Goal: Information Seeking & Learning: Learn about a topic

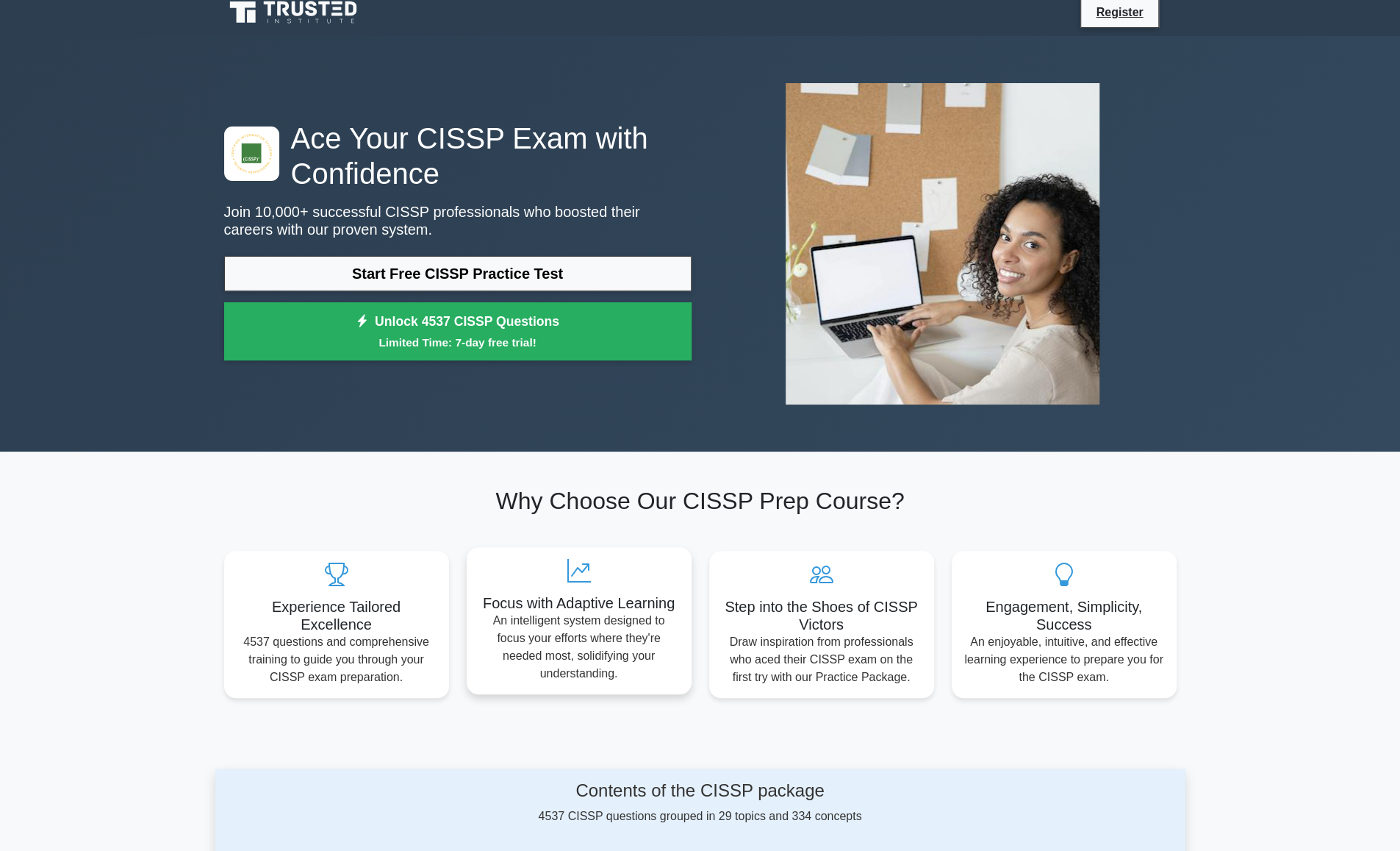
scroll to position [11, 0]
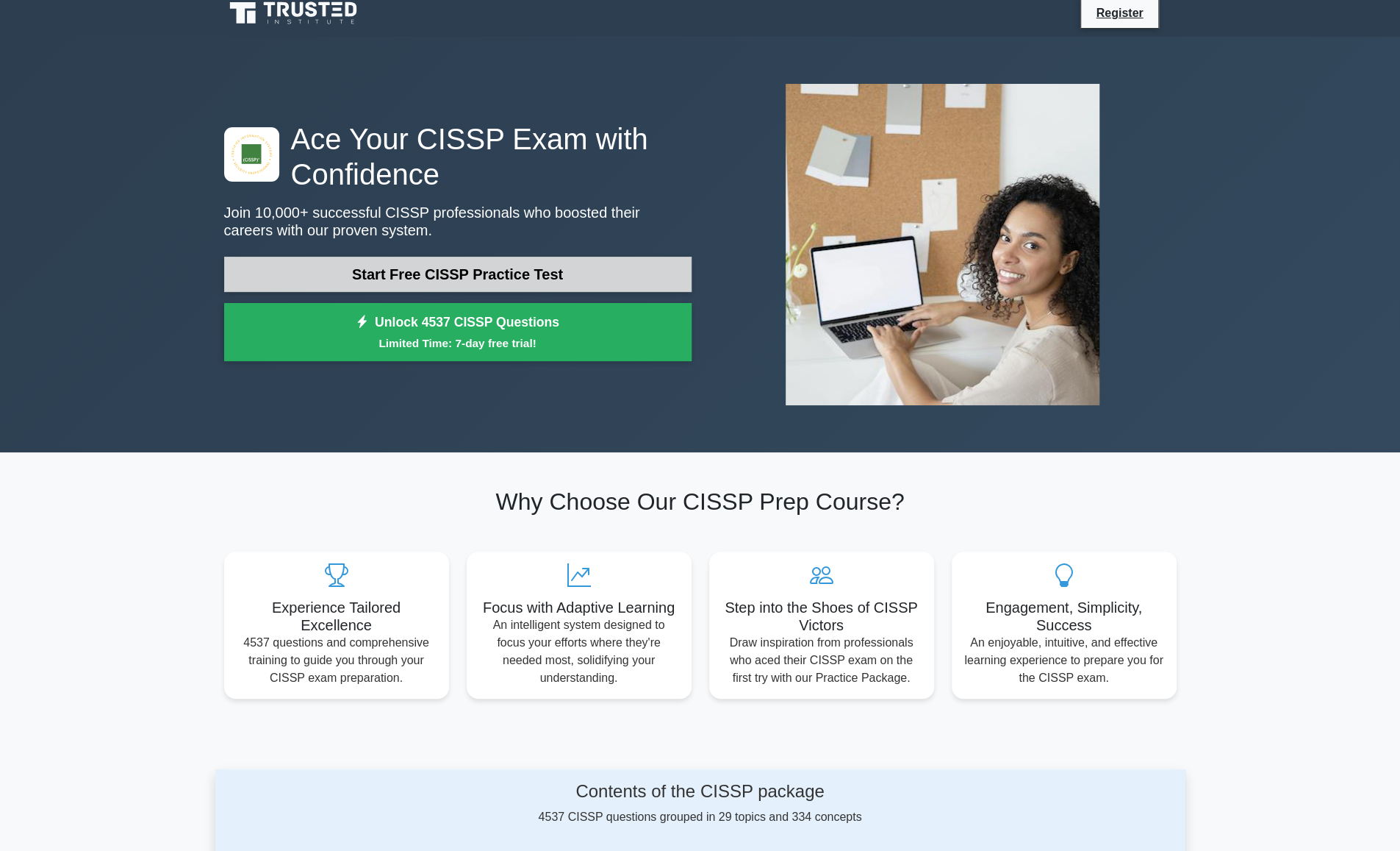
click at [622, 279] on link "Start Free CISSP Practice Test" at bounding box center [457, 274] width 468 height 35
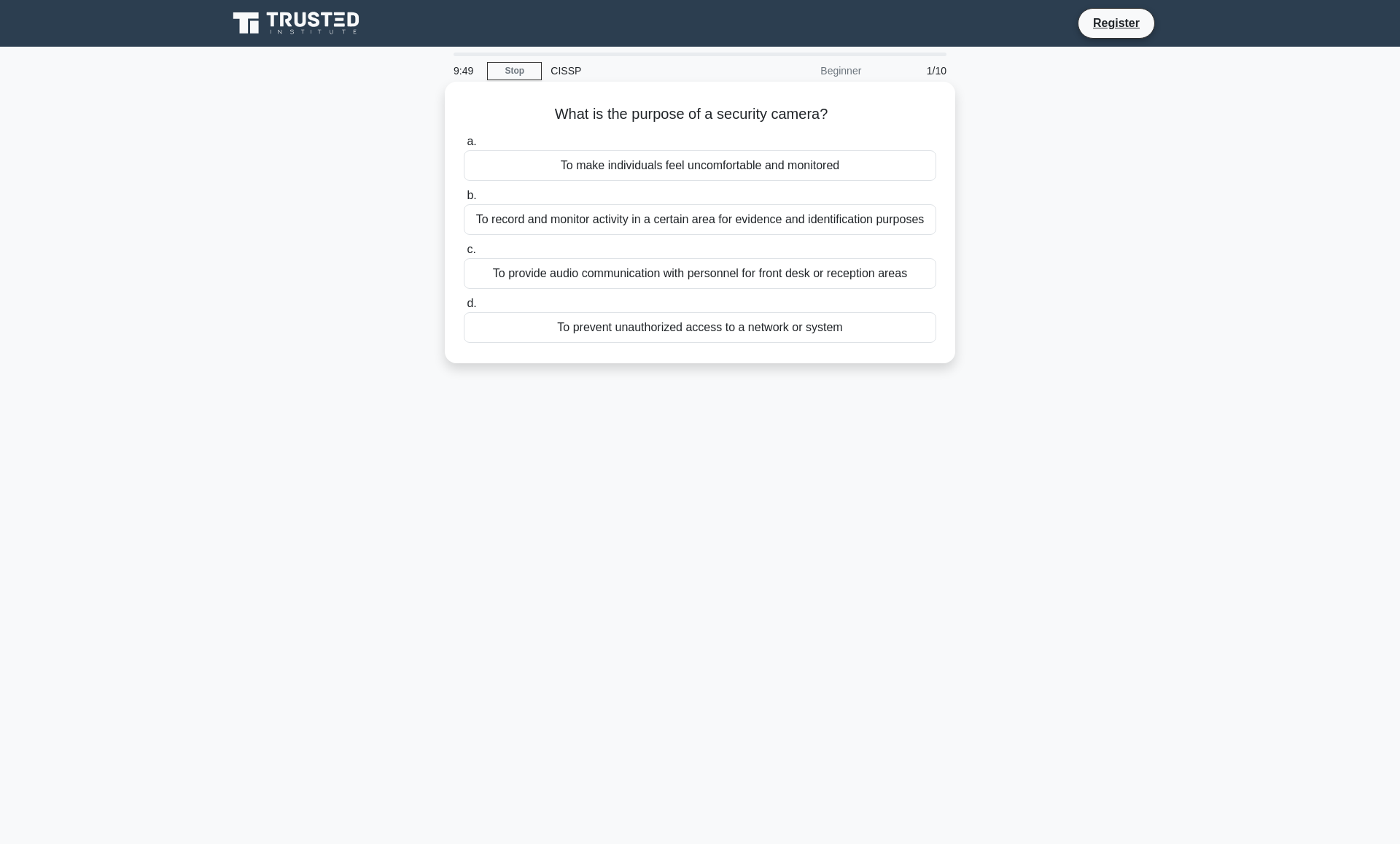
click at [856, 229] on div "To record and monitor activity in a certain area for evidence and identificatio…" at bounding box center [700, 219] width 473 height 30
click at [464, 200] on input "b. To record and monitor activity in a certain area for evidence and identifica…" at bounding box center [464, 196] width 0 height 9
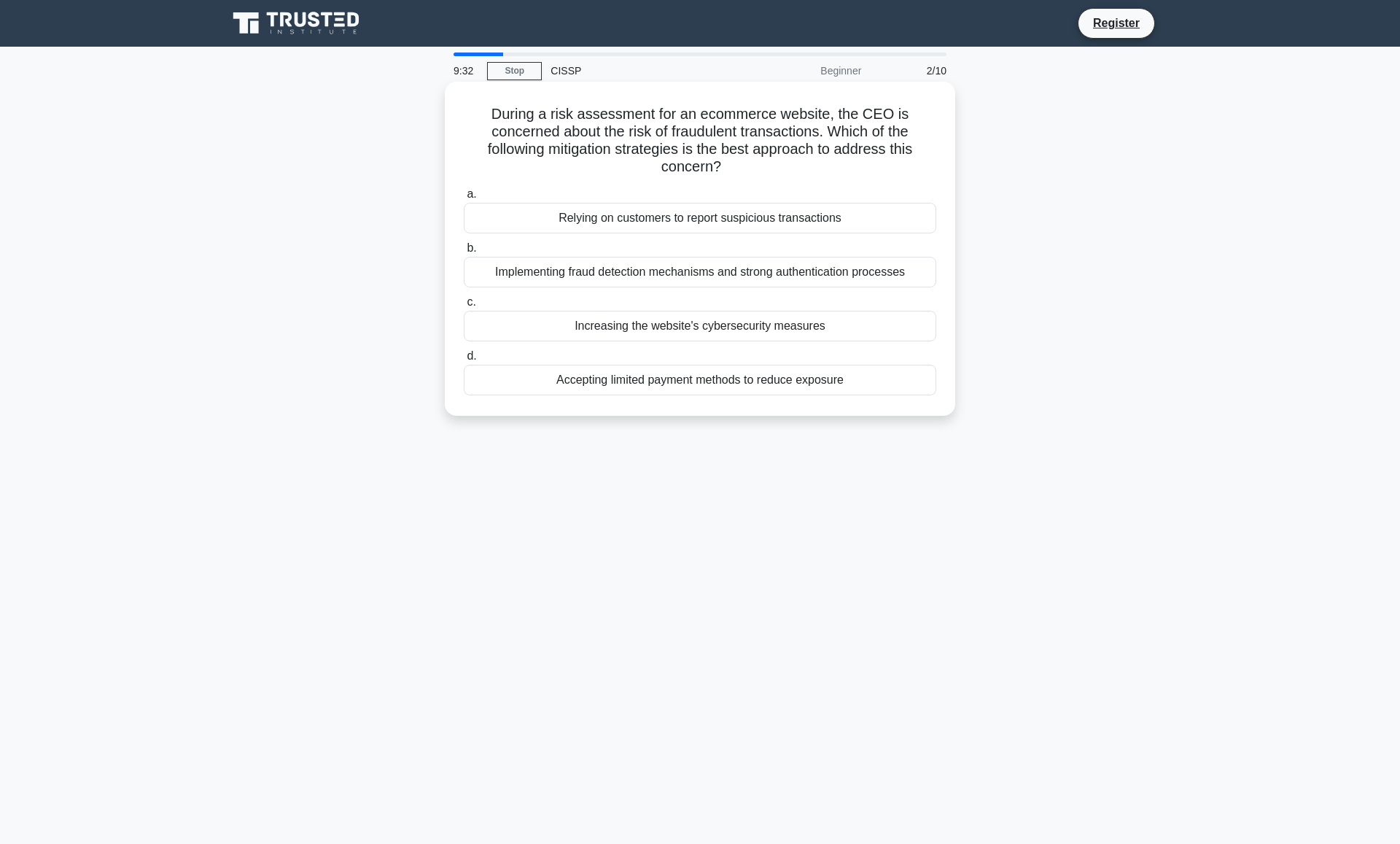
click at [831, 268] on div "Implementing fraud detection mechanisms and strong authentication processes" at bounding box center [700, 272] width 473 height 30
click at [464, 253] on input "b. Implementing fraud detection mechanisms and strong authentication processes" at bounding box center [464, 249] width 0 height 9
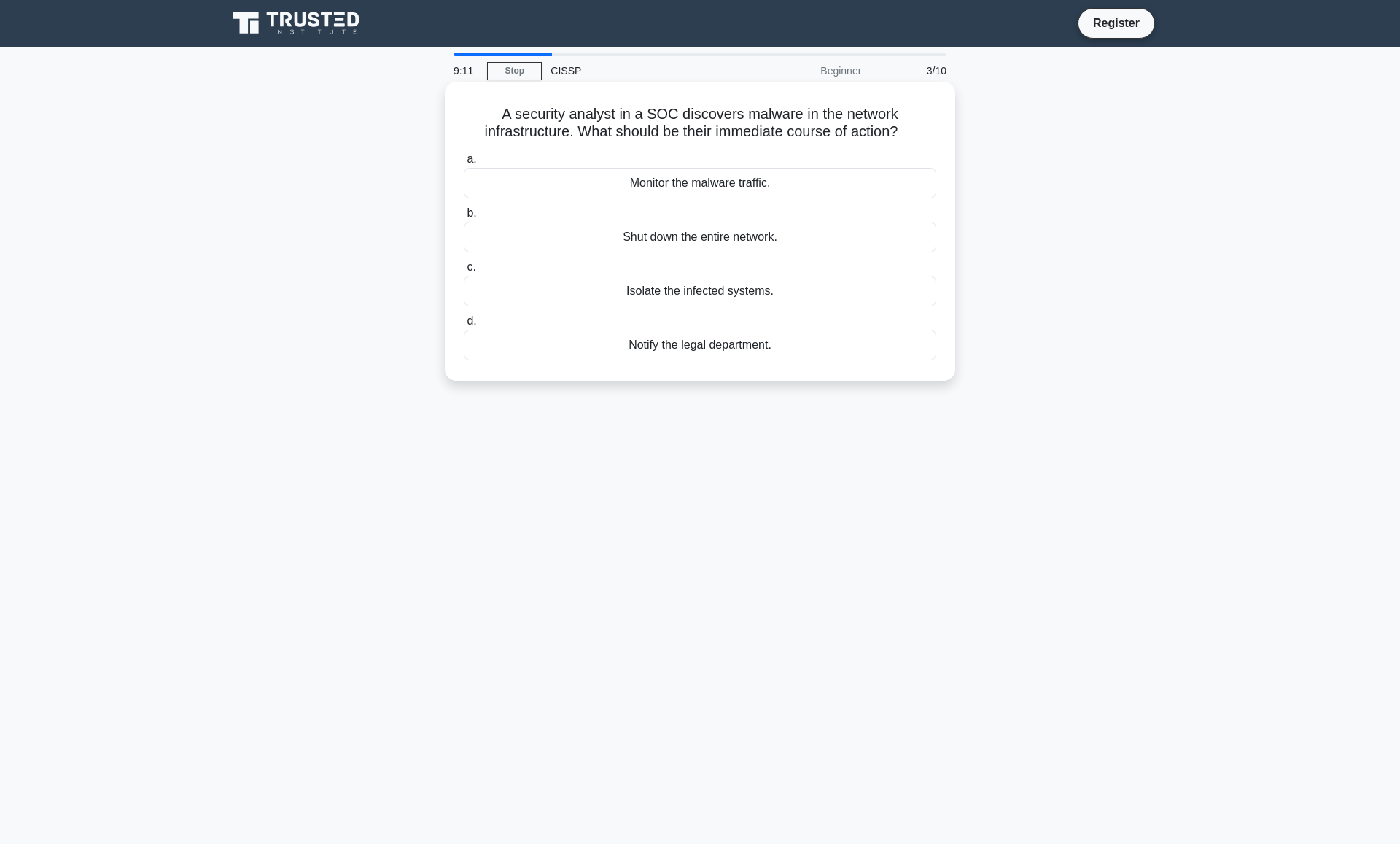
click at [775, 291] on div "Isolate the infected systems." at bounding box center [700, 291] width 473 height 30
click at [464, 272] on input "c. Isolate the infected systems." at bounding box center [464, 268] width 0 height 9
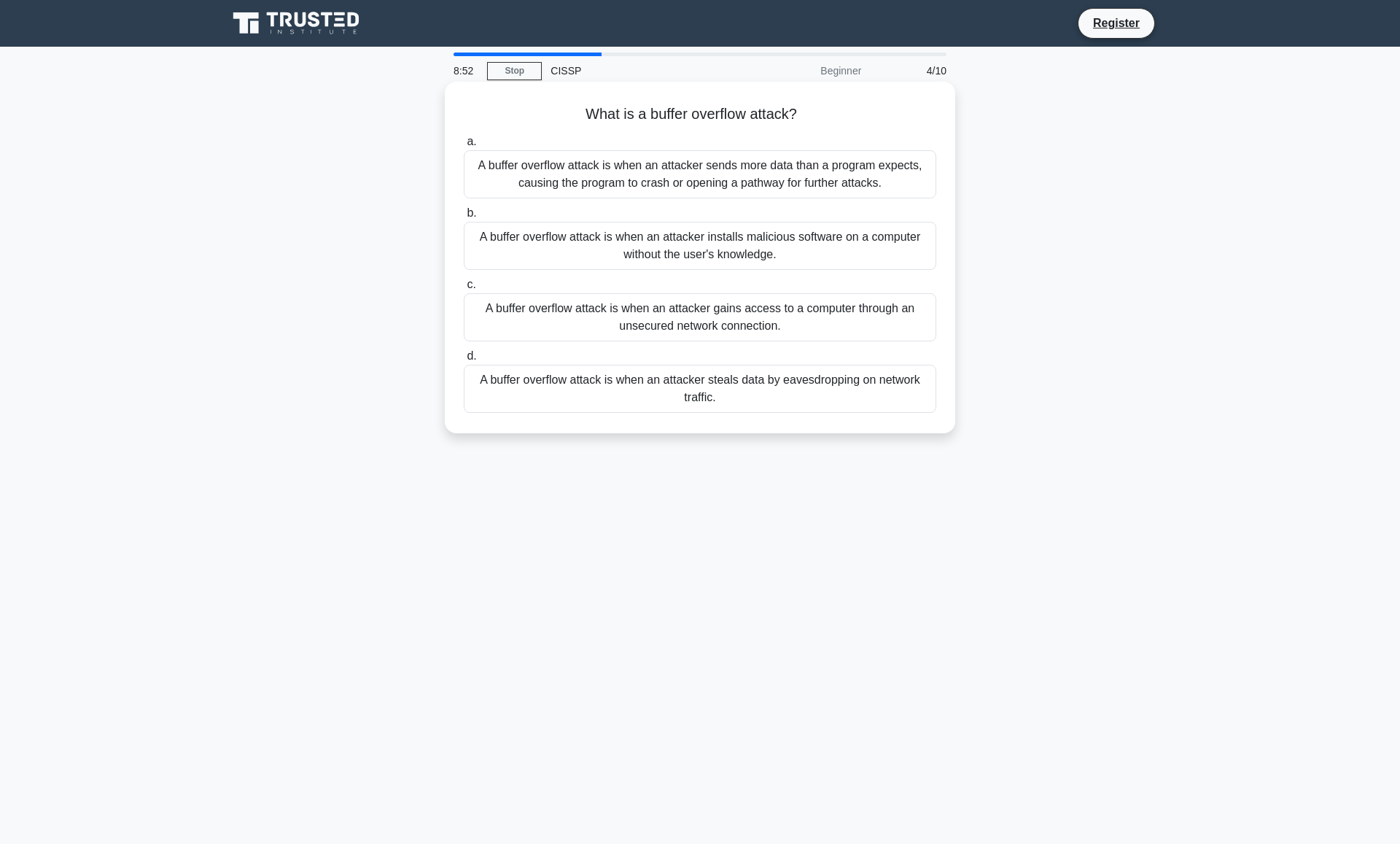
click at [890, 166] on div "A buffer overflow attack is when an attacker sends more data than a program exp…" at bounding box center [700, 174] width 473 height 48
click at [464, 146] on input "a. A buffer overflow attack is when an attacker sends more data than a program …" at bounding box center [464, 141] width 0 height 9
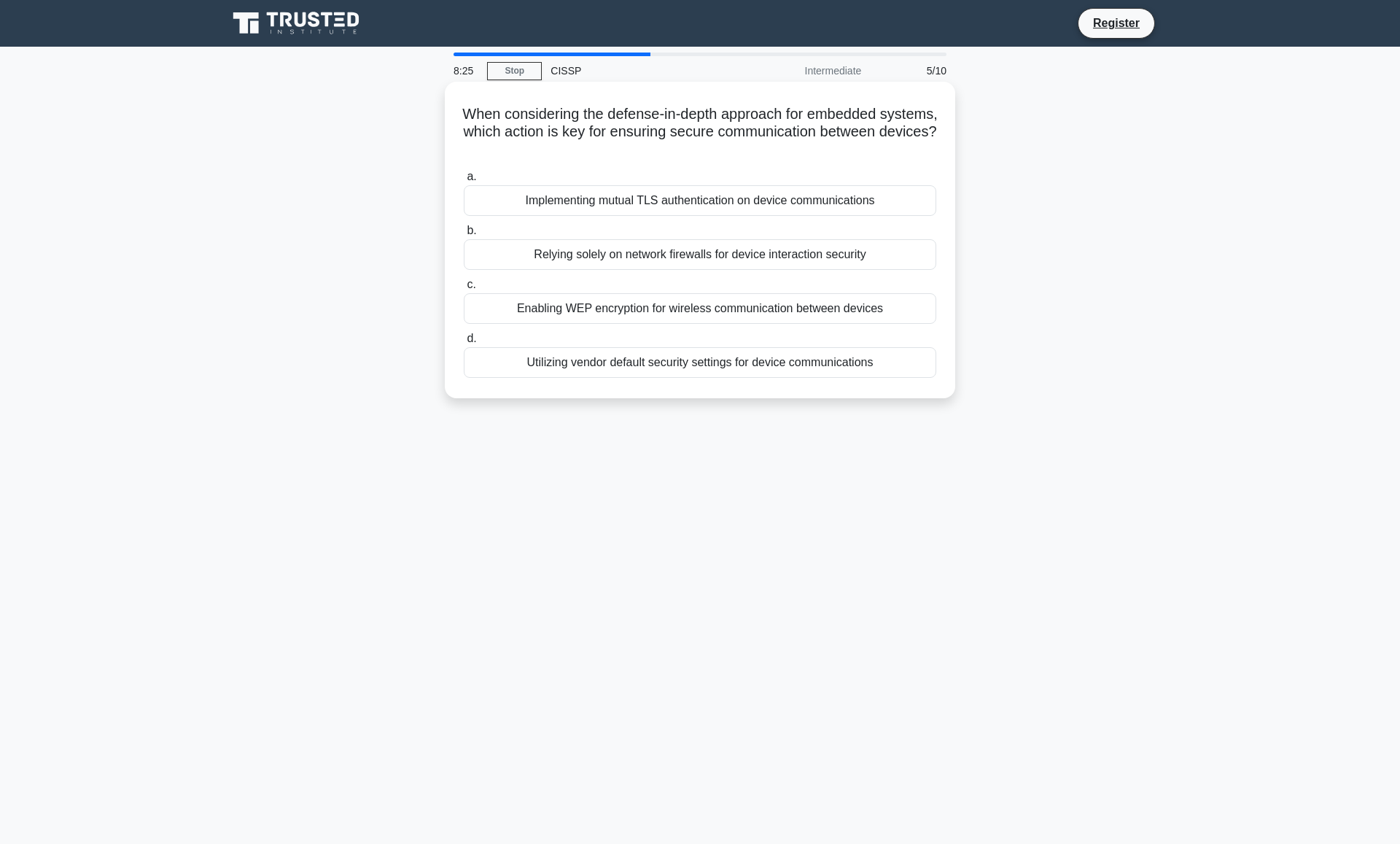
click at [863, 200] on div "Implementing mutual TLS authentication on device communications" at bounding box center [700, 200] width 473 height 30
click at [464, 181] on input "a. Implementing mutual TLS authentication on device communications" at bounding box center [464, 177] width 0 height 9
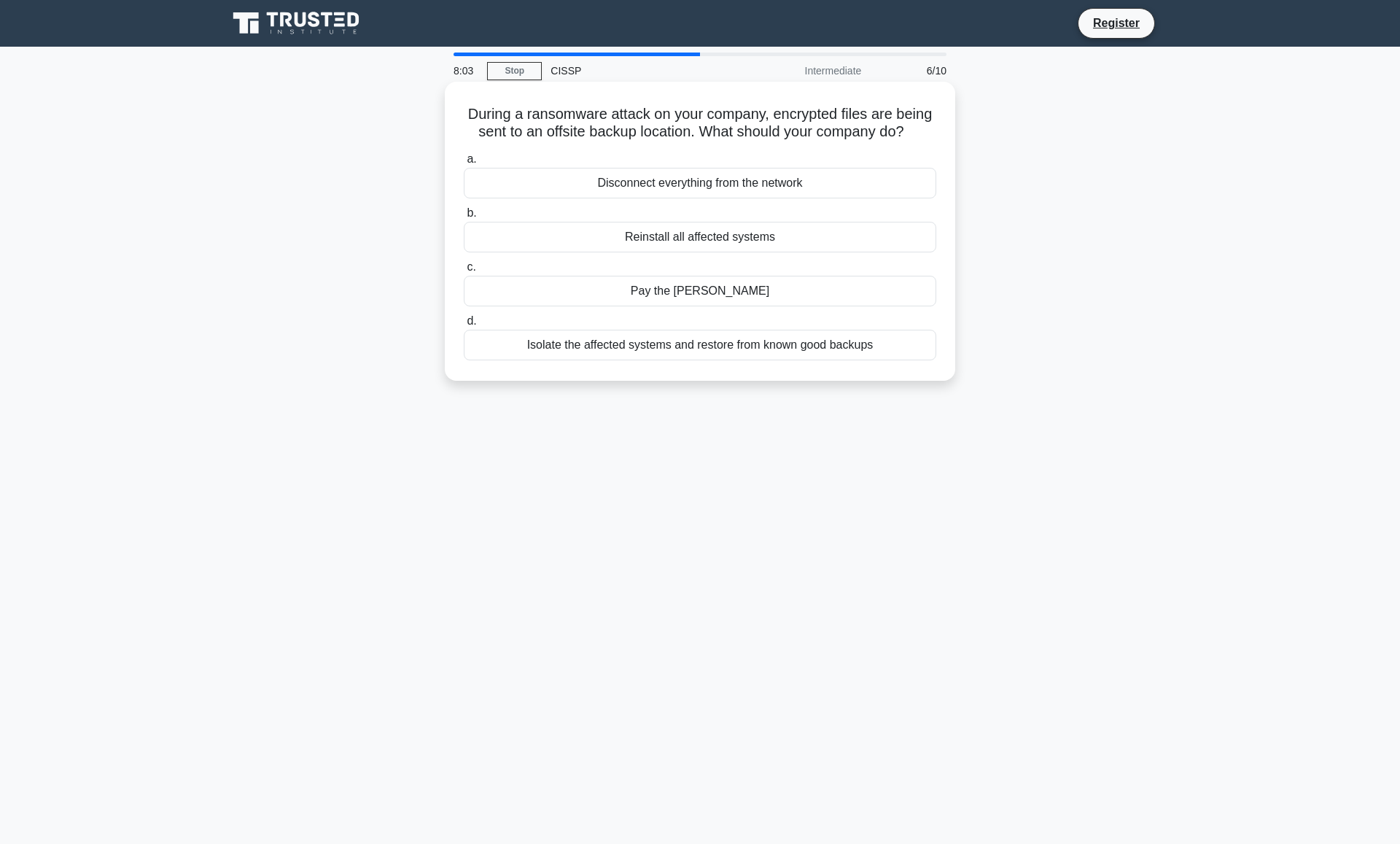
click at [882, 359] on div "Isolate the affected systems and restore from known good backups" at bounding box center [700, 345] width 473 height 30
click at [464, 326] on input "d. Isolate the affected systems and restore from known good backups" at bounding box center [464, 321] width 0 height 9
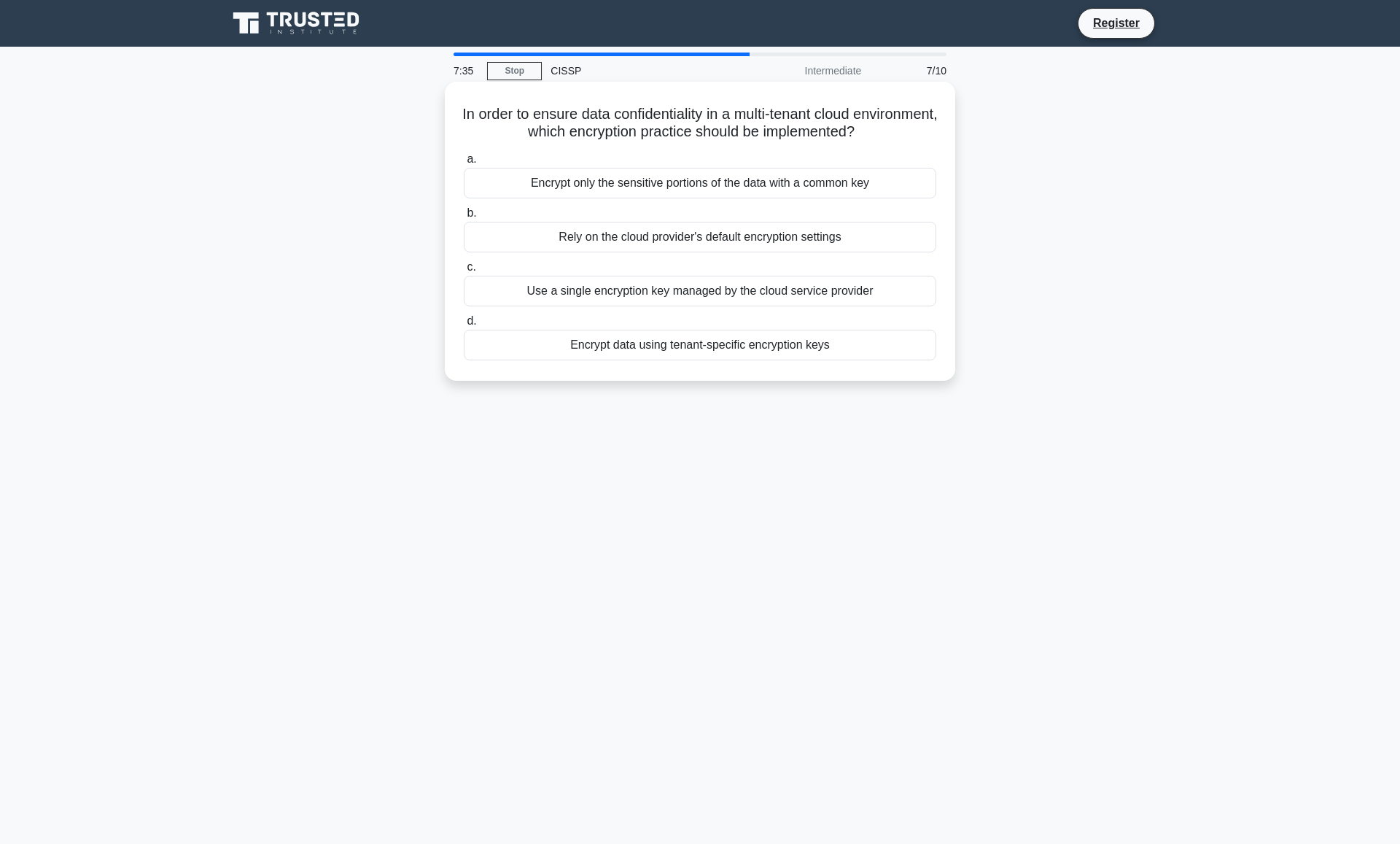
click at [844, 294] on div "Use a single encryption key managed by the cloud service provider" at bounding box center [700, 291] width 473 height 30
click at [464, 272] on input "c. Use a single encryption key managed by the cloud service provider" at bounding box center [464, 268] width 0 height 9
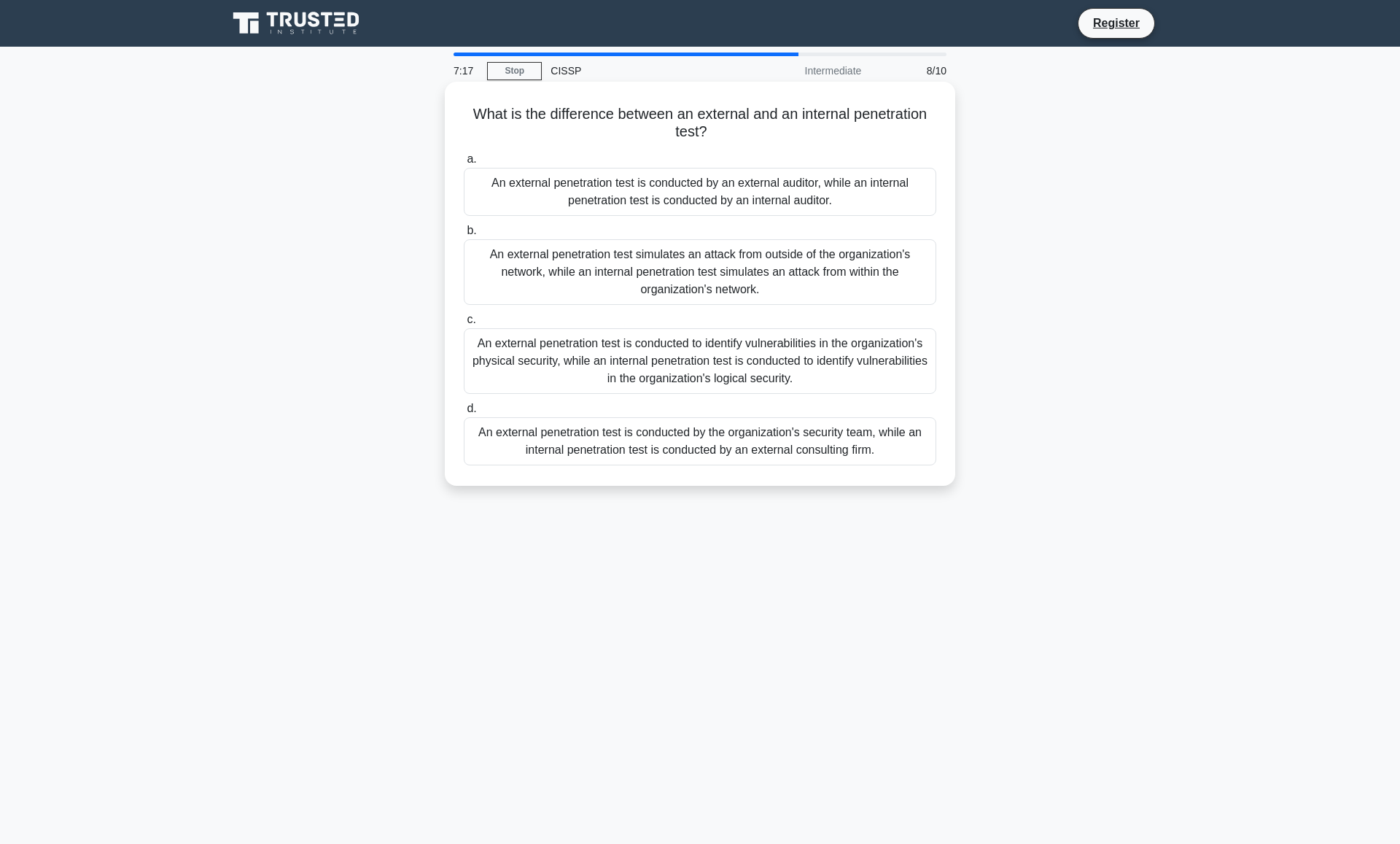
drag, startPoint x: 839, startPoint y: 288, endPoint x: 800, endPoint y: 297, distance: 40.0
click at [800, 297] on div "An external penetration test simulates an attack from outside of the organizati…" at bounding box center [700, 272] width 473 height 66
click at [464, 235] on input "b. An external penetration test simulates an attack from outside of the organiz…" at bounding box center [464, 231] width 0 height 9
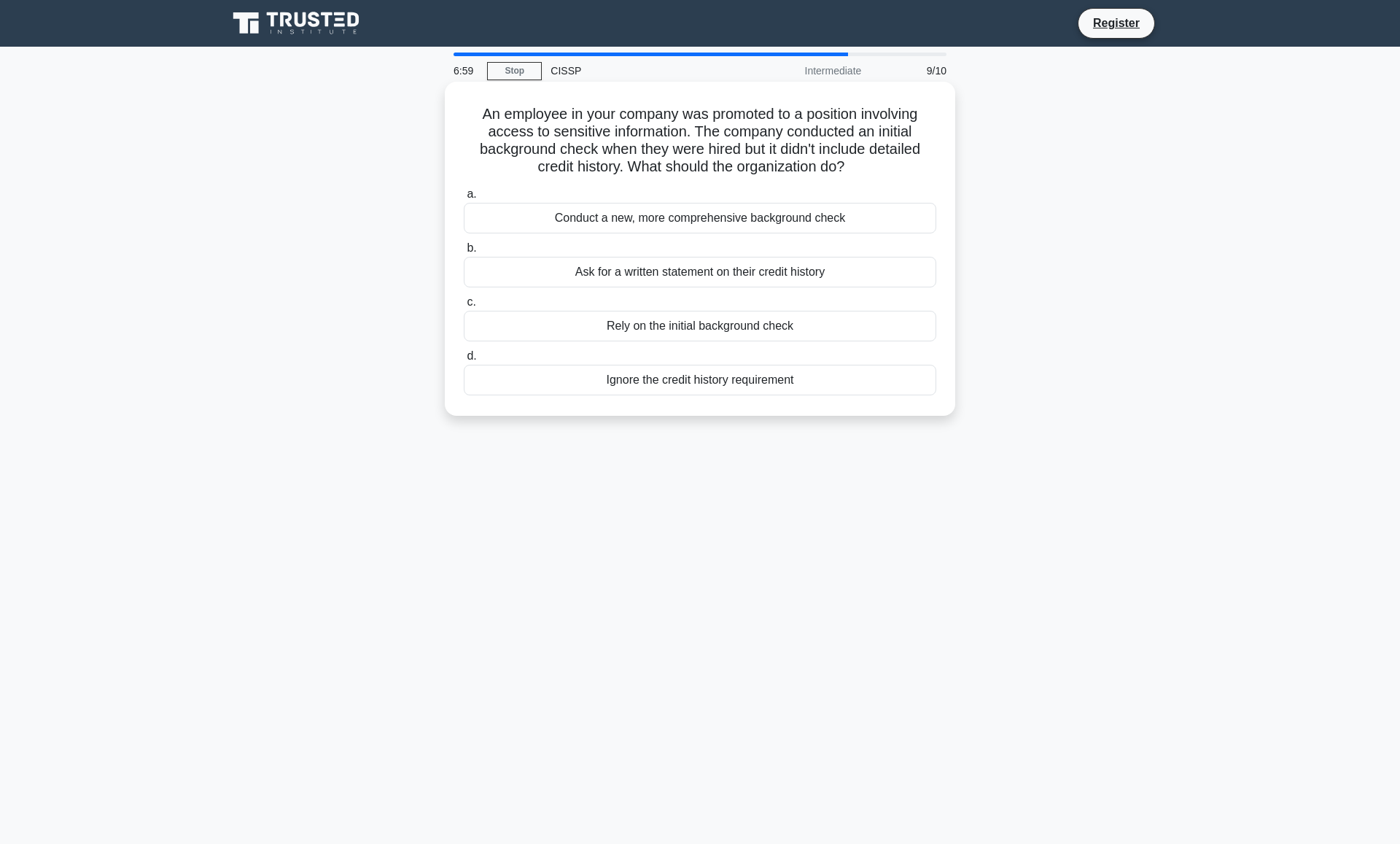
click at [888, 220] on div "Conduct a new, more comprehensive background check" at bounding box center [700, 218] width 473 height 30
click at [464, 199] on input "a. Conduct a new, more comprehensive background check" at bounding box center [464, 195] width 0 height 9
click at [851, 216] on div "Implement an IP blacklist" at bounding box center [700, 218] width 473 height 30
click at [464, 199] on input "a. Implement an IP blacklist" at bounding box center [464, 195] width 0 height 9
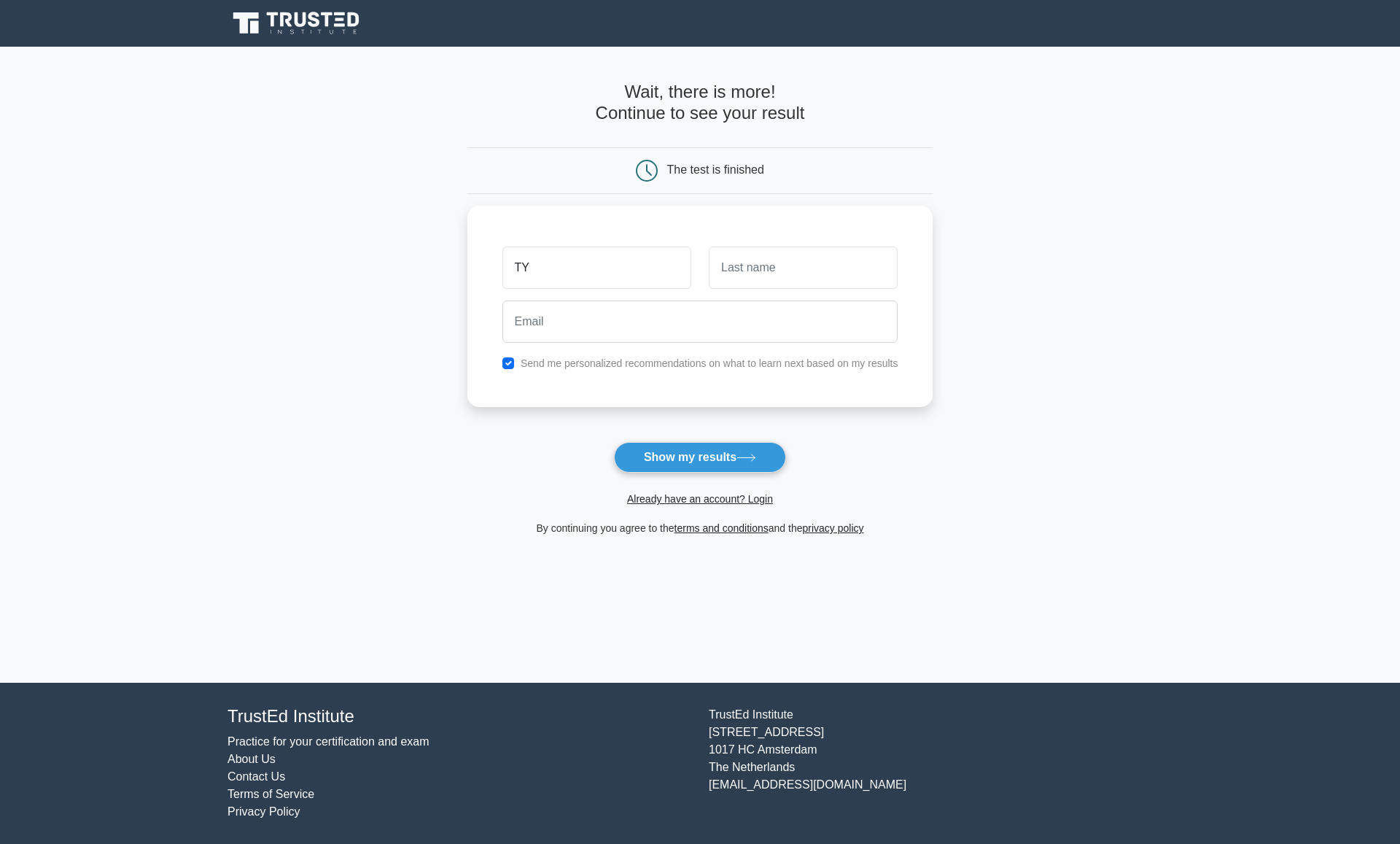
type input "TY"
type input "[PERSON_NAME]"
type input "[EMAIL_ADDRESS][DOMAIN_NAME]"
click at [720, 451] on button "Show my results" at bounding box center [700, 457] width 172 height 30
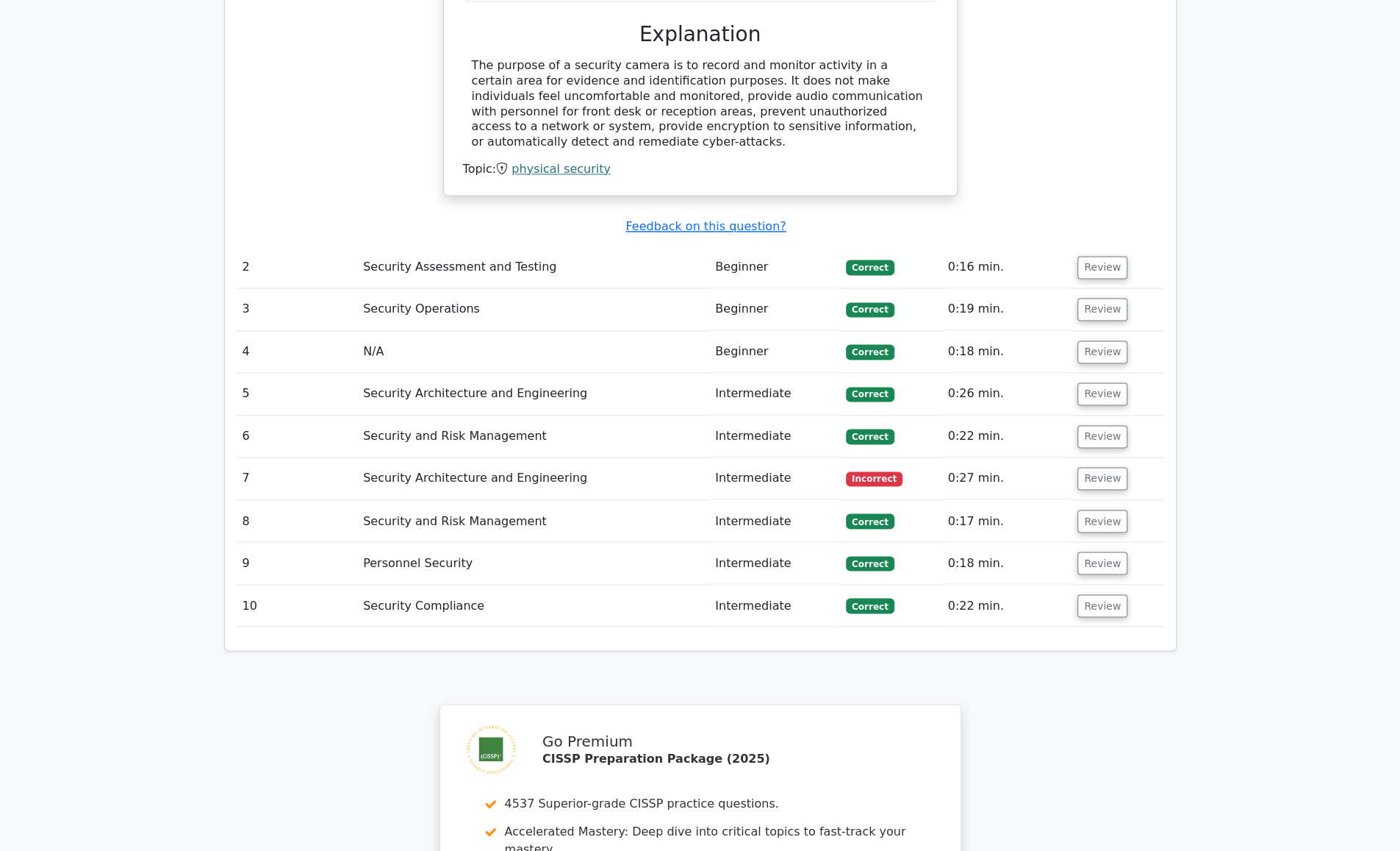
scroll to position [1587, 0]
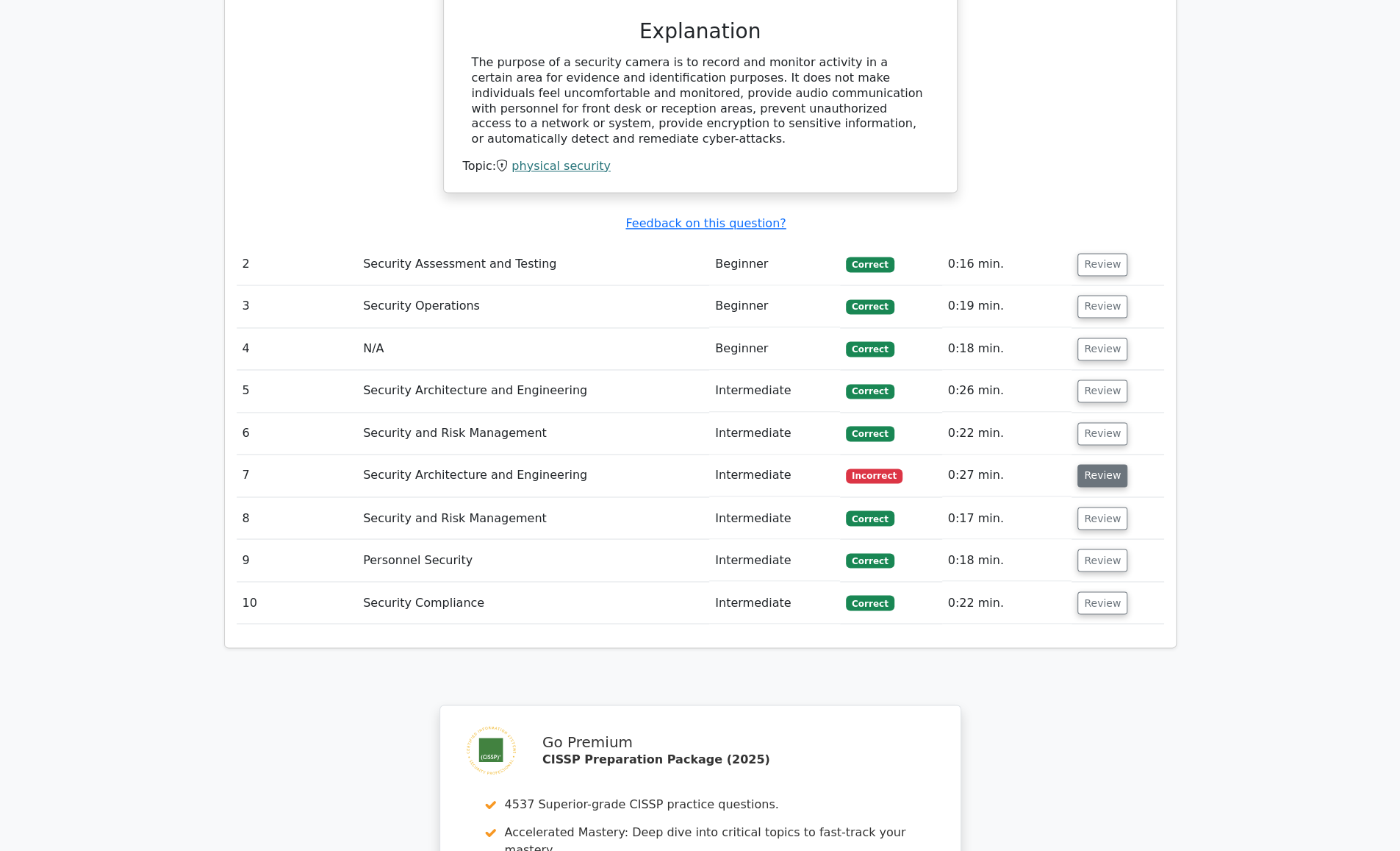
click at [1096, 464] on button "Review" at bounding box center [1102, 476] width 50 height 23
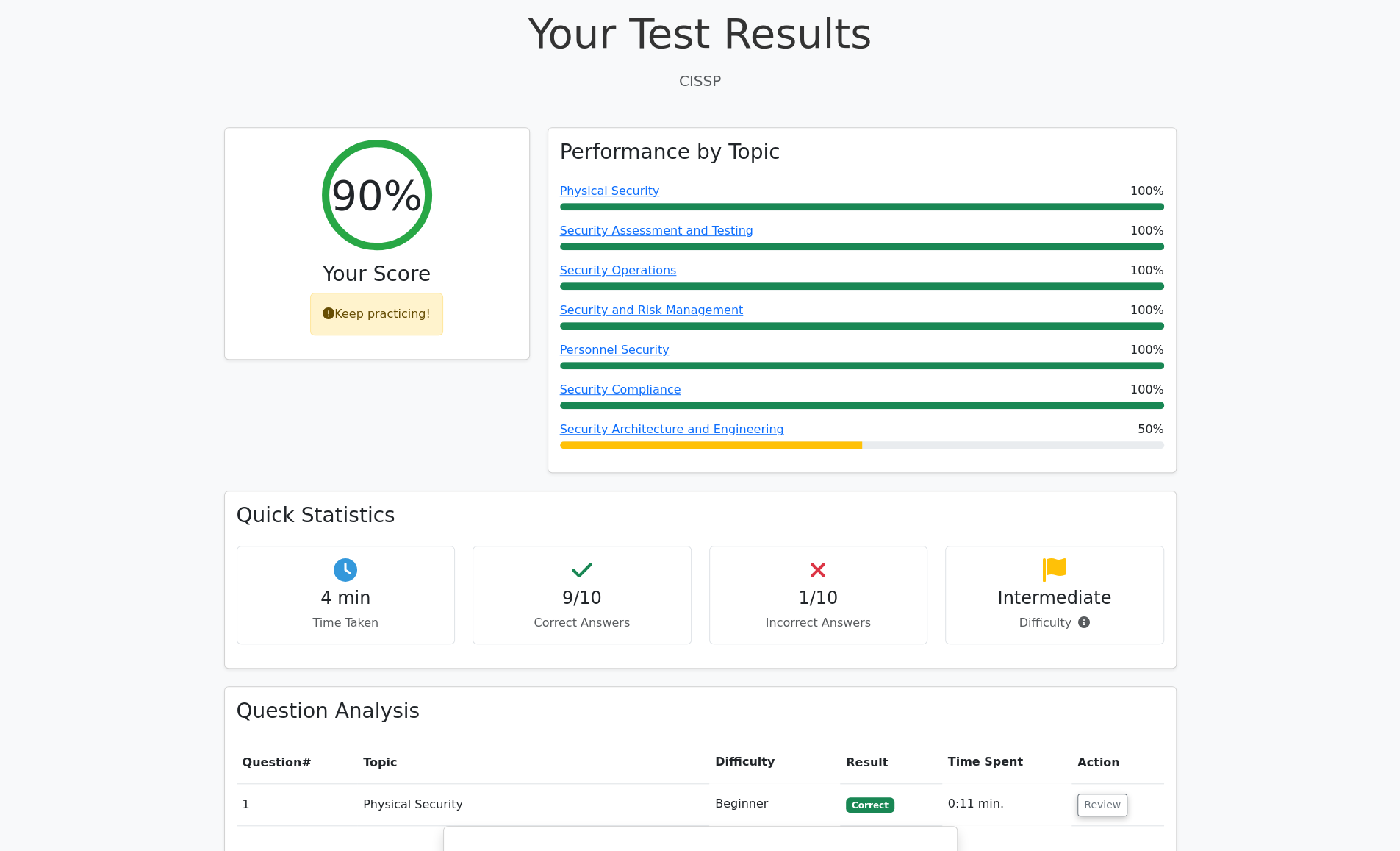
scroll to position [449, 0]
